Goal: Book appointment/travel/reservation

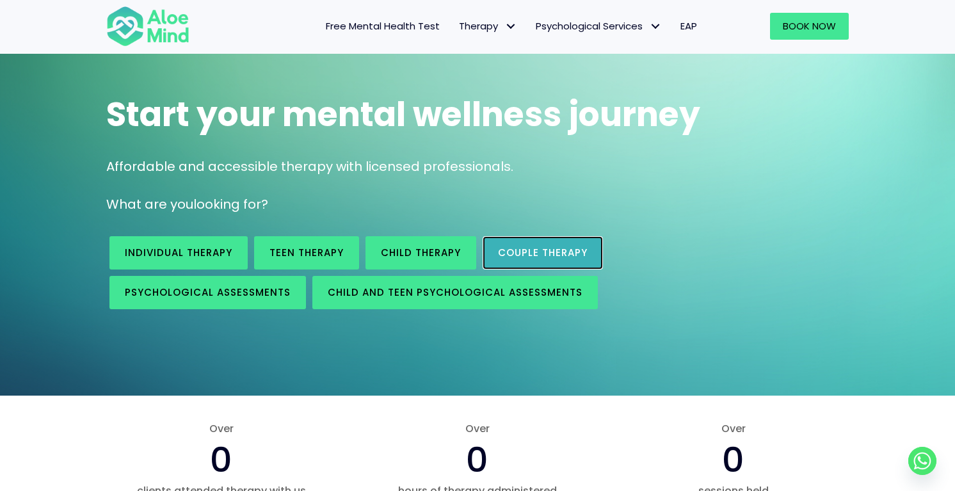
click at [557, 262] on link "Couple therapy" at bounding box center [543, 252] width 120 height 33
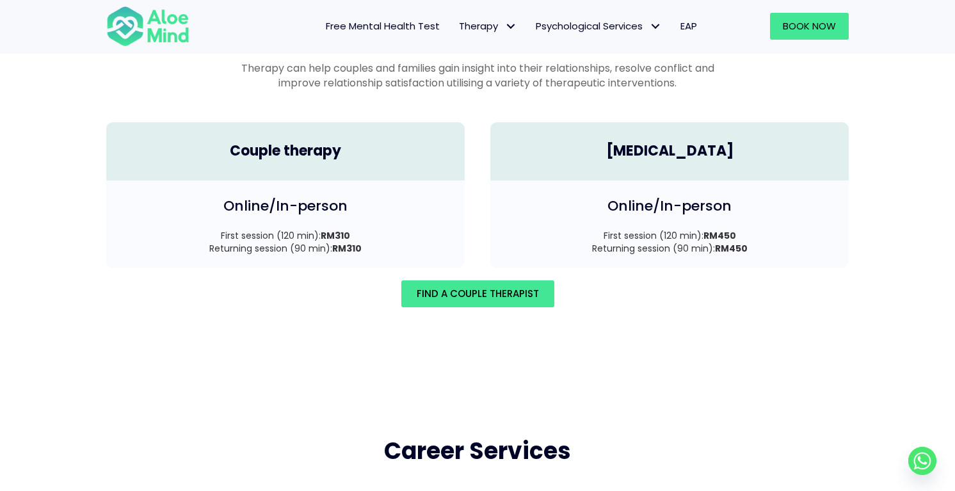
scroll to position [1816, 0]
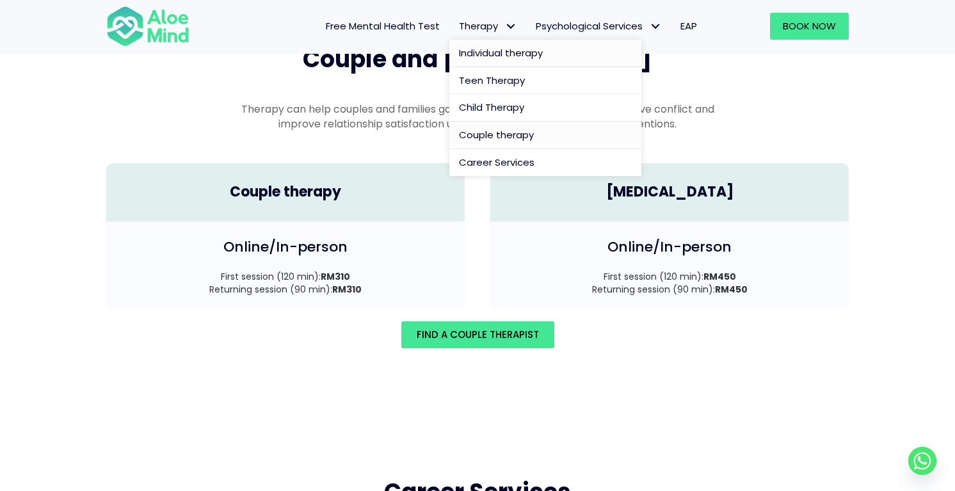
click at [491, 48] on span "Individual therapy" at bounding box center [501, 52] width 84 height 13
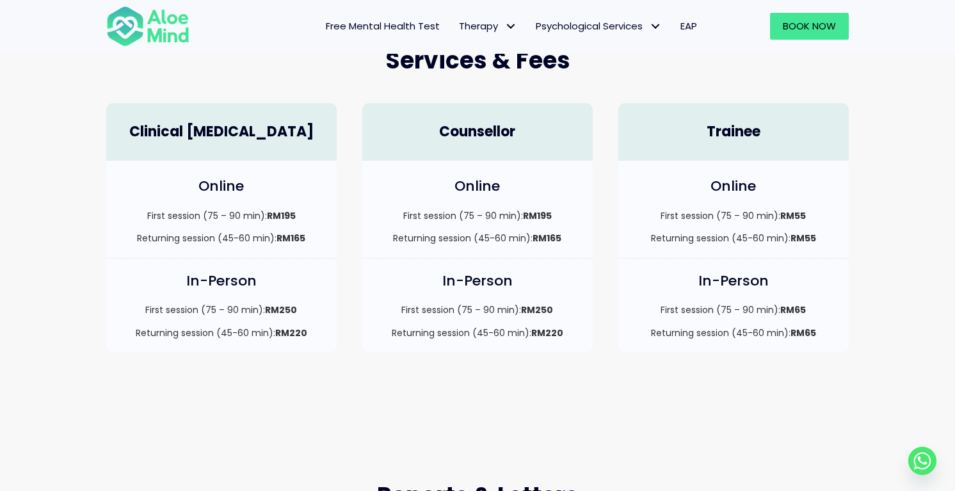
scroll to position [330, 0]
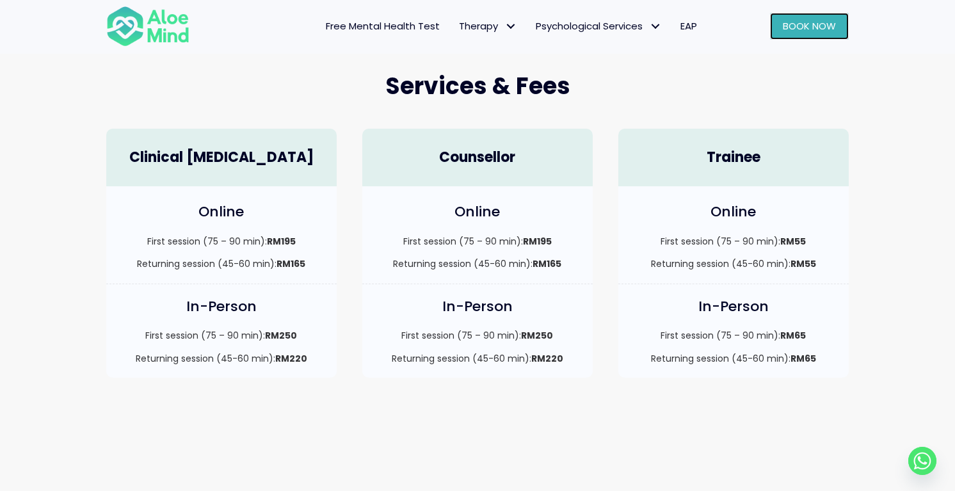
click at [814, 35] on link "Book Now" at bounding box center [809, 26] width 79 height 27
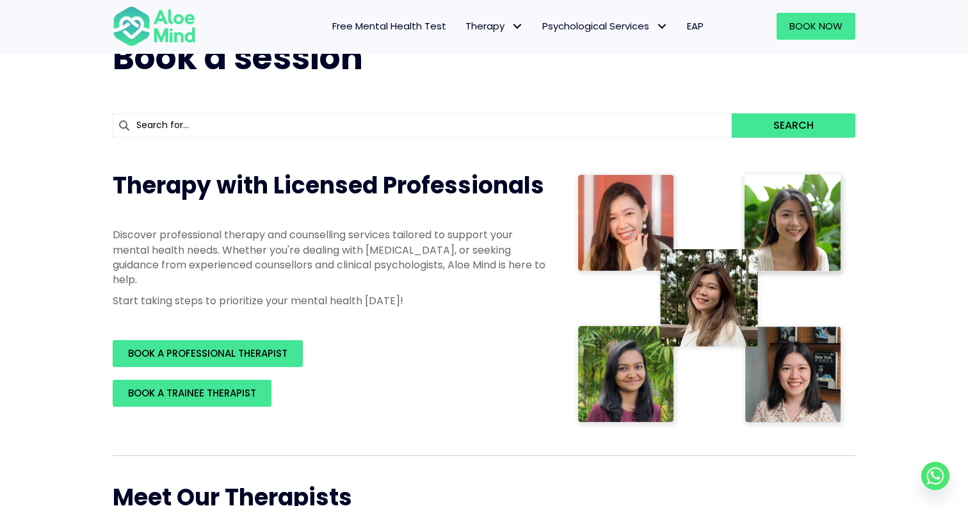
scroll to position [75, 0]
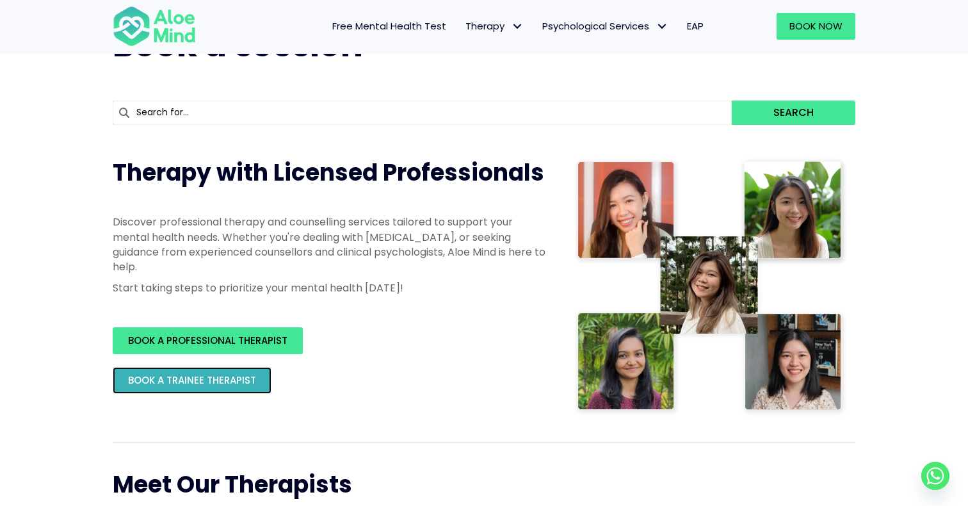
click at [235, 382] on span "BOOK A TRAINEE THERAPIST" at bounding box center [192, 379] width 128 height 13
